Goal: Transaction & Acquisition: Book appointment/travel/reservation

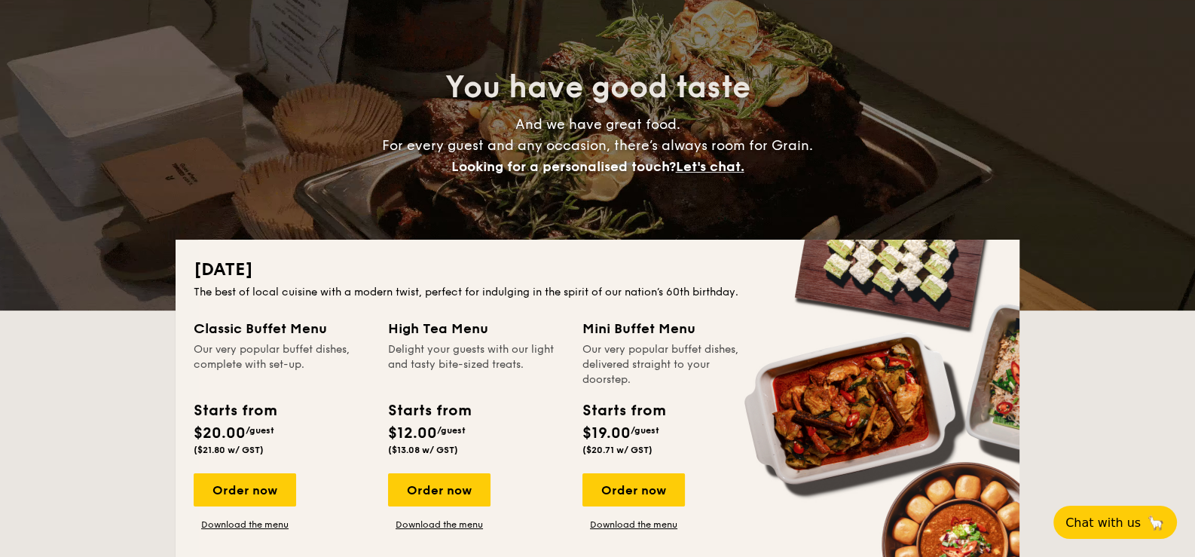
scroll to position [150, 0]
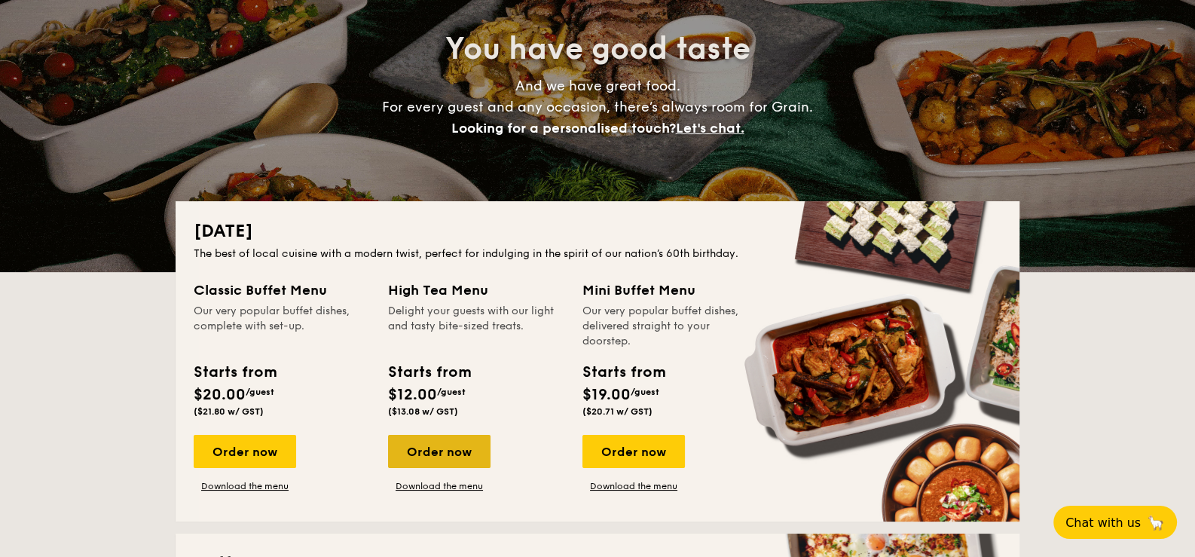
click at [433, 450] on div "Order now" at bounding box center [439, 451] width 102 height 33
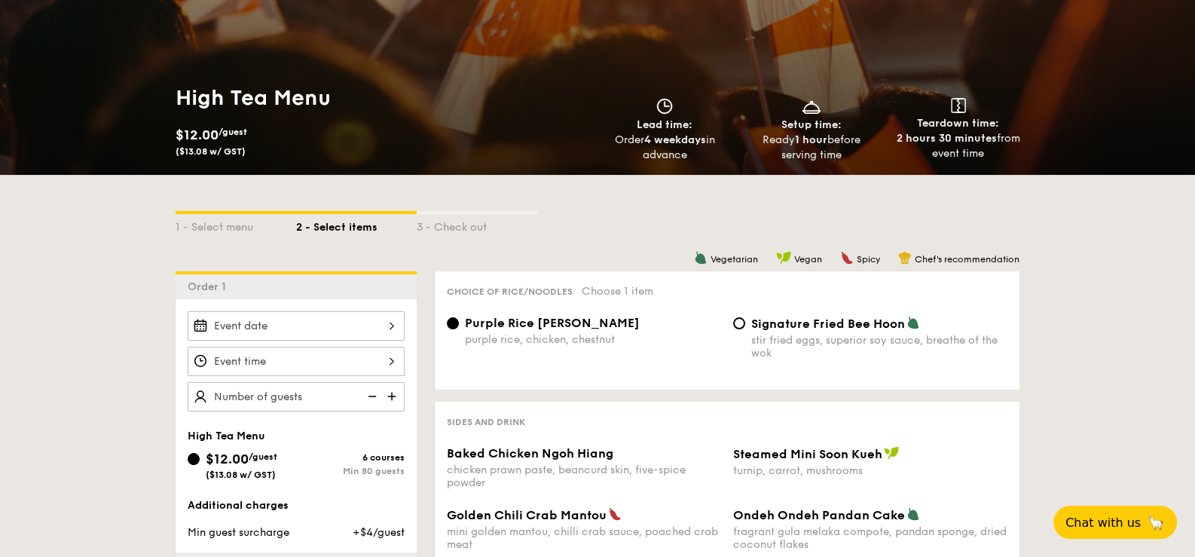
scroll to position [150, 0]
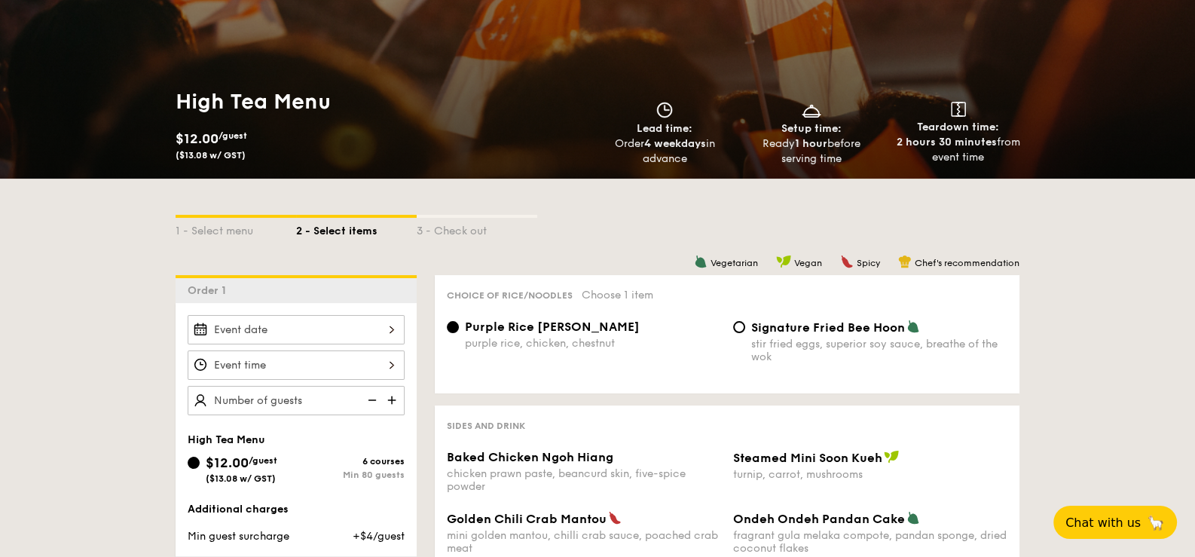
click at [372, 396] on img at bounding box center [370, 400] width 23 height 29
click at [391, 396] on img at bounding box center [393, 400] width 23 height 29
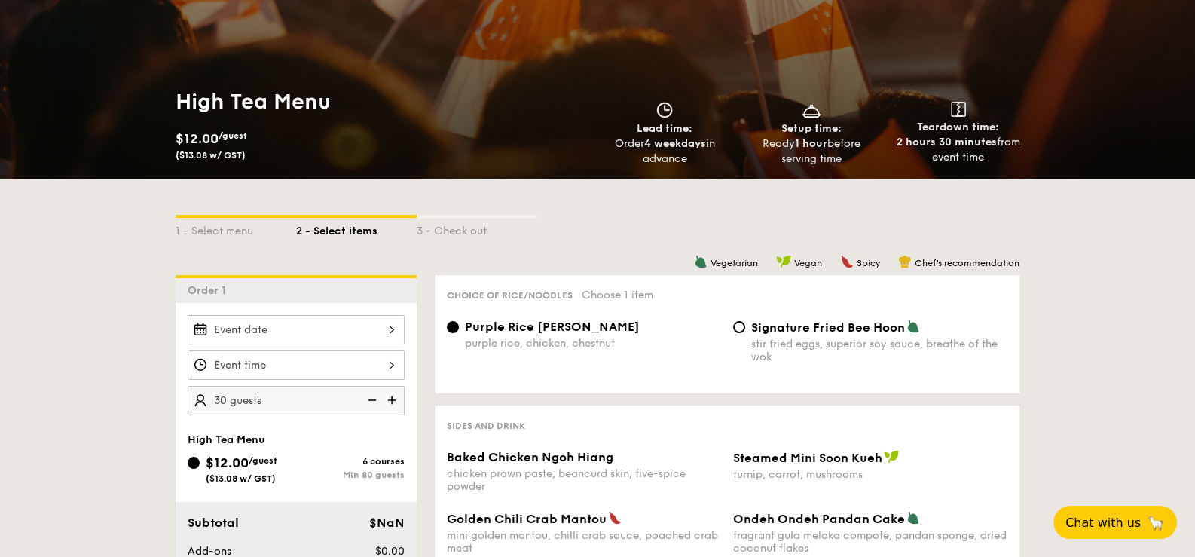
click at [391, 396] on img at bounding box center [393, 400] width 23 height 29
click at [392, 396] on img at bounding box center [393, 400] width 23 height 29
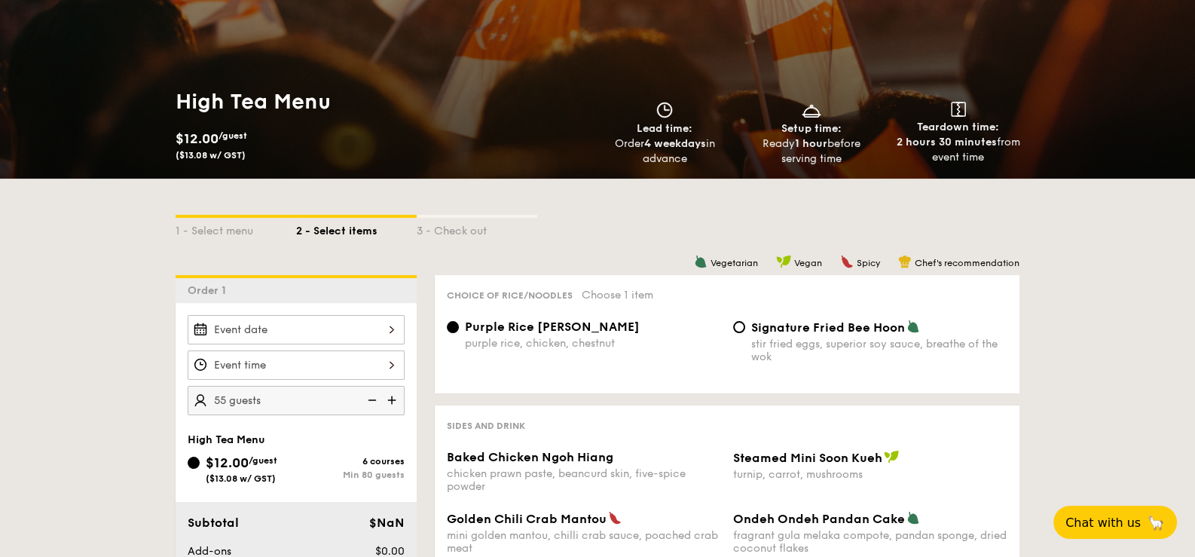
click at [392, 396] on img at bounding box center [393, 400] width 23 height 29
type input "60 guests"
click at [391, 327] on div at bounding box center [296, 329] width 217 height 29
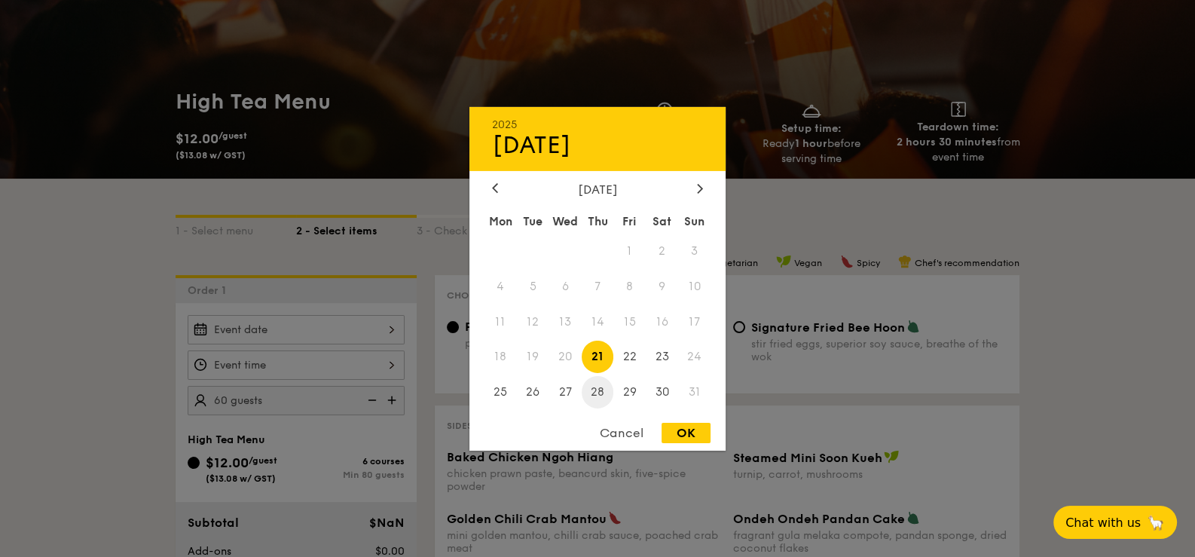
click at [595, 392] on span "28" at bounding box center [598, 392] width 32 height 32
click at [676, 434] on div "OK" at bounding box center [685, 433] width 49 height 20
type input "[DATE]"
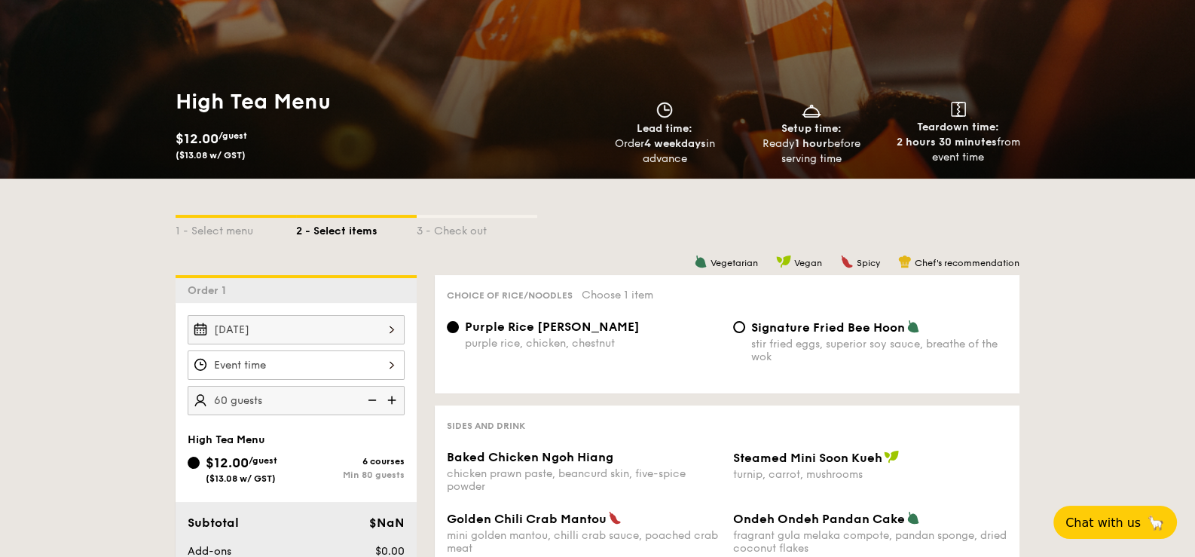
click at [393, 362] on div at bounding box center [296, 364] width 217 height 29
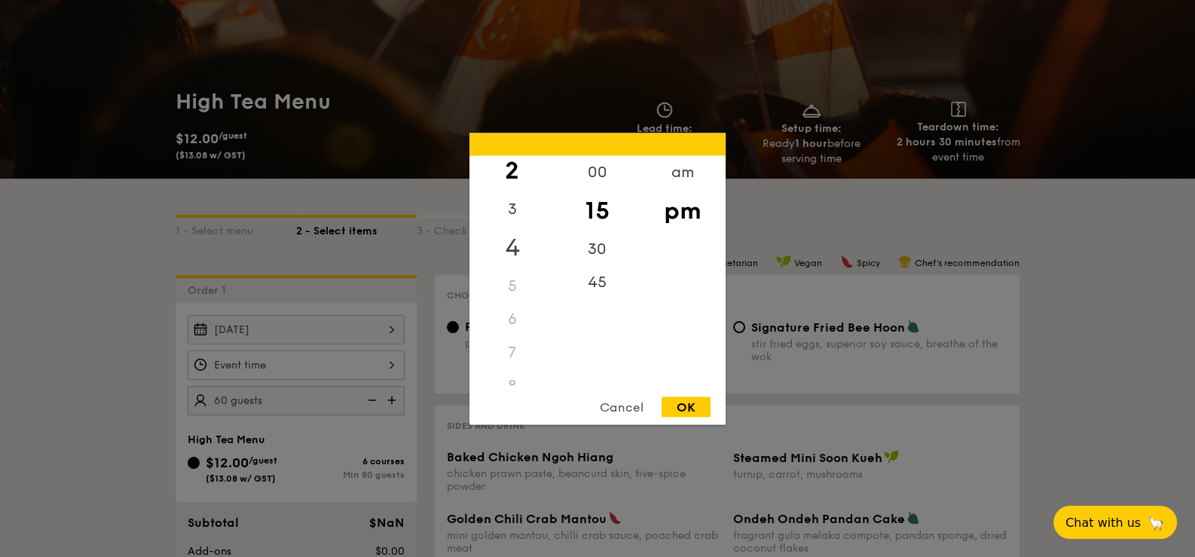
scroll to position [75, 0]
click at [509, 303] on div "6" at bounding box center [511, 306] width 85 height 33
click at [507, 241] on div "4" at bounding box center [511, 246] width 85 height 44
click at [509, 303] on div "6" at bounding box center [511, 306] width 85 height 33
click at [508, 274] on div "5" at bounding box center [511, 273] width 85 height 33
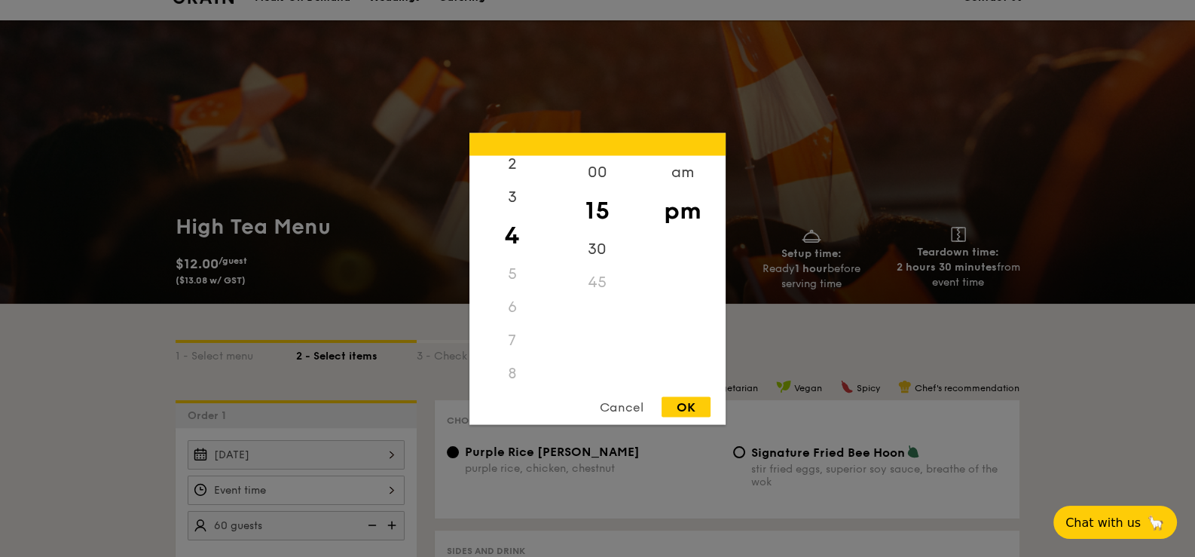
scroll to position [0, 0]
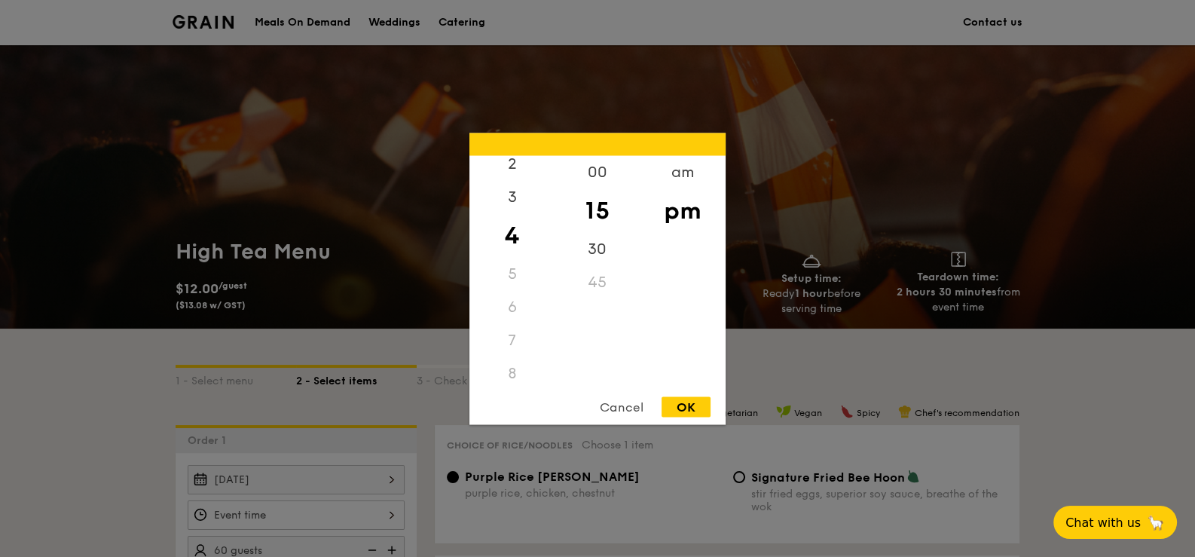
click at [591, 282] on div "45" at bounding box center [596, 281] width 85 height 33
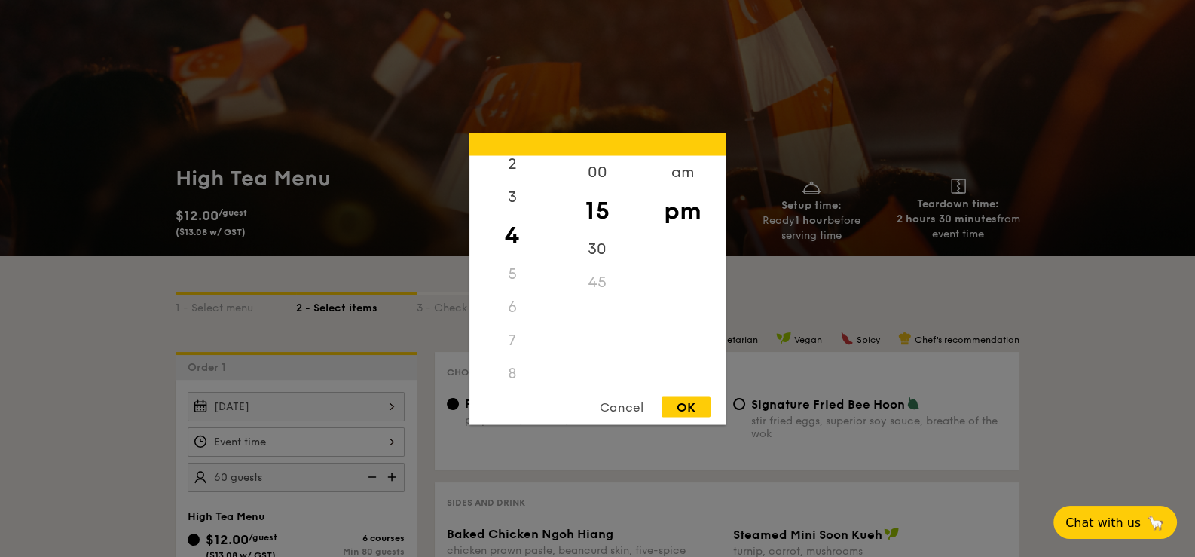
scroll to position [75, 0]
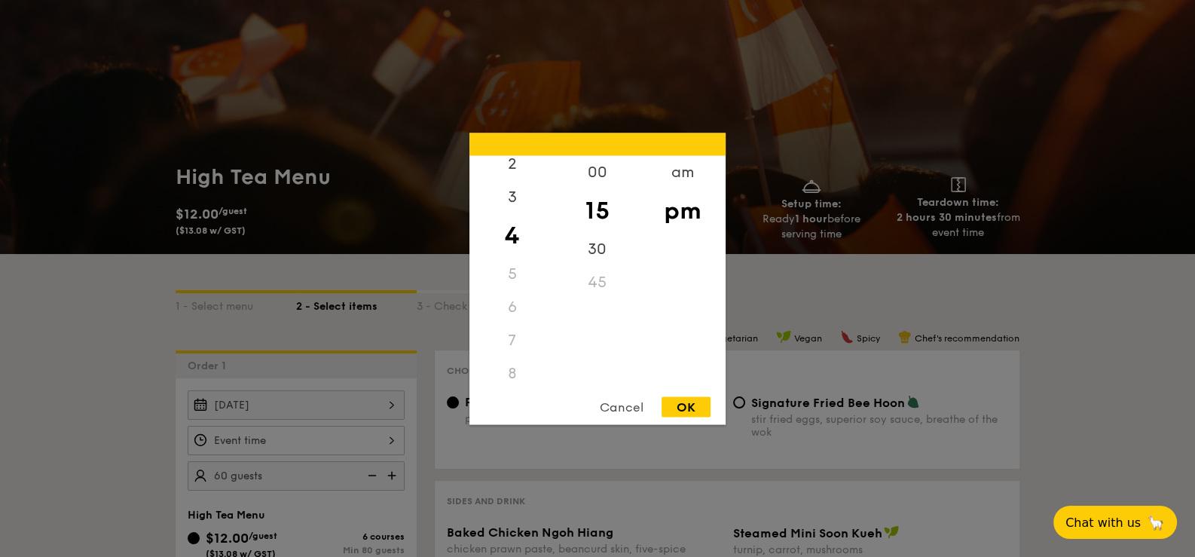
click at [629, 405] on div "Cancel" at bounding box center [622, 406] width 74 height 20
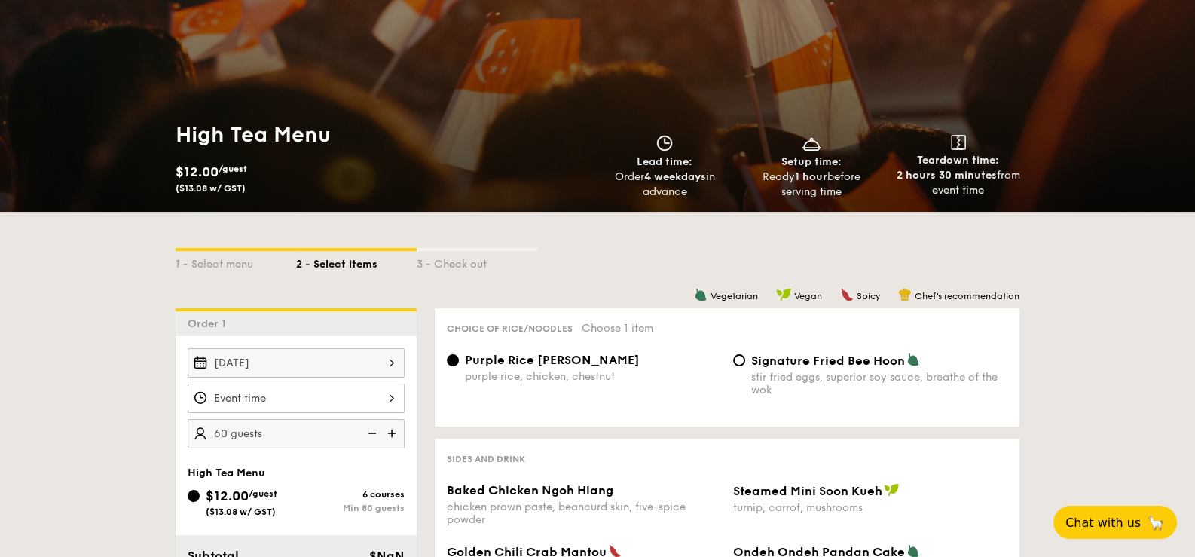
scroll to position [226, 0]
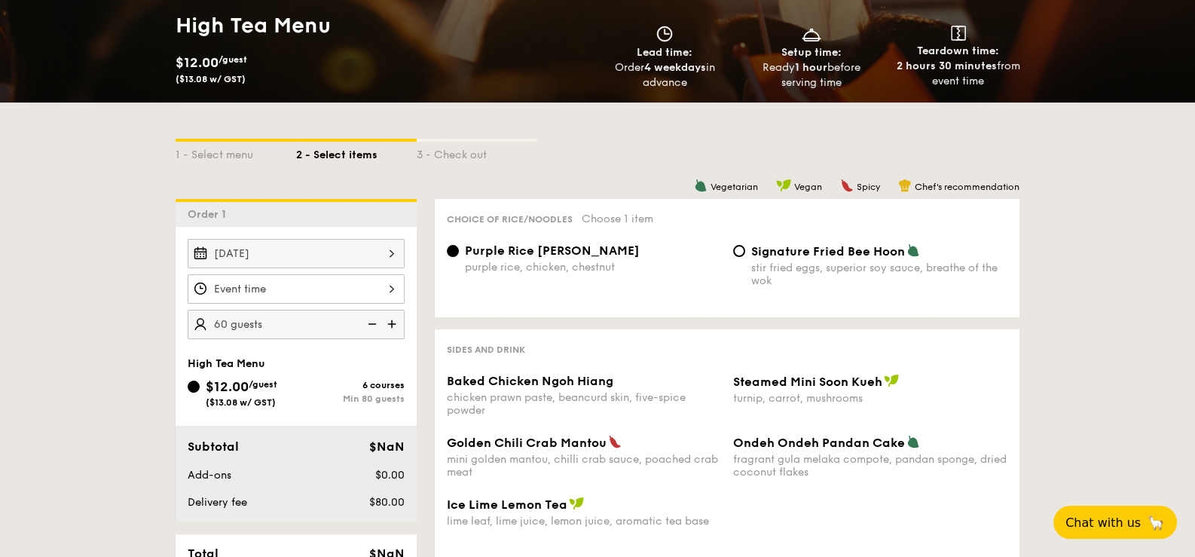
click at [306, 293] on div at bounding box center [296, 288] width 217 height 29
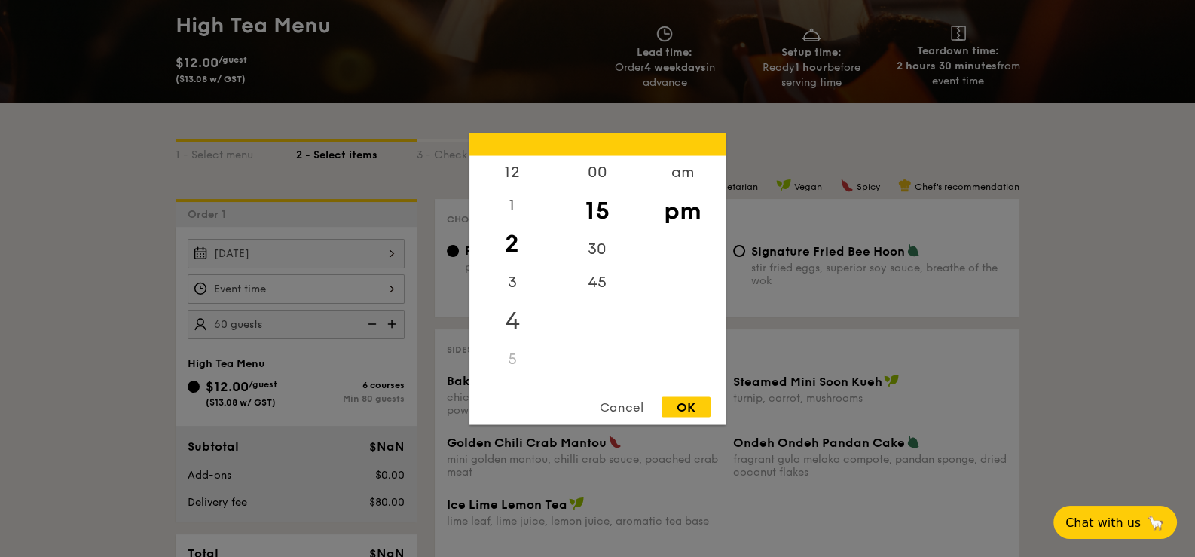
click at [508, 319] on div "4" at bounding box center [511, 320] width 85 height 44
click at [594, 249] on div "30" at bounding box center [596, 254] width 85 height 44
click at [680, 410] on div "OK" at bounding box center [685, 406] width 49 height 20
type input "4:30PM"
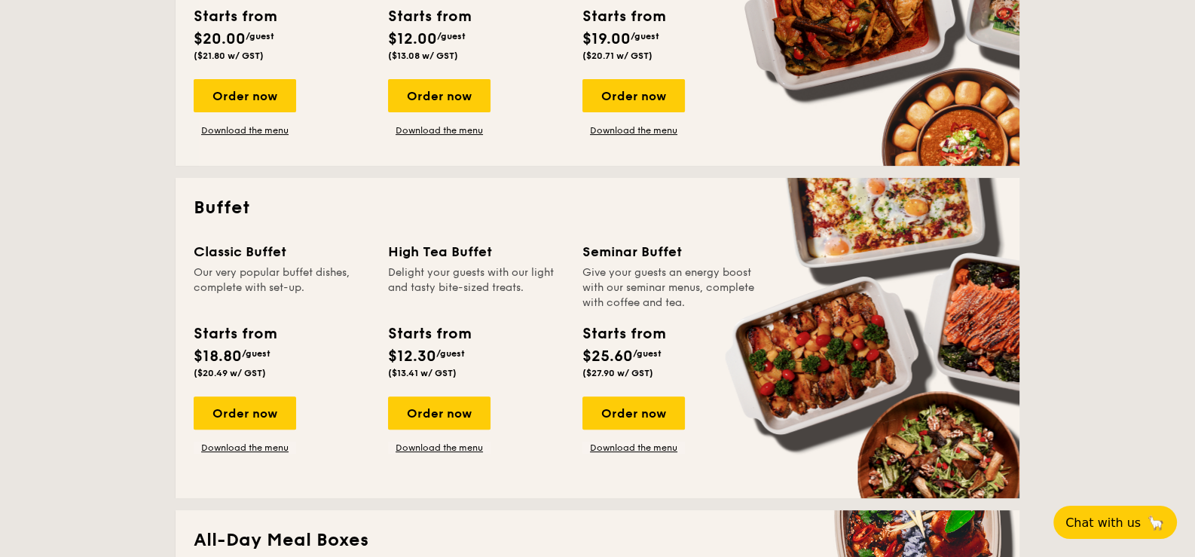
scroll to position [527, 0]
